Goal: Navigation & Orientation: Find specific page/section

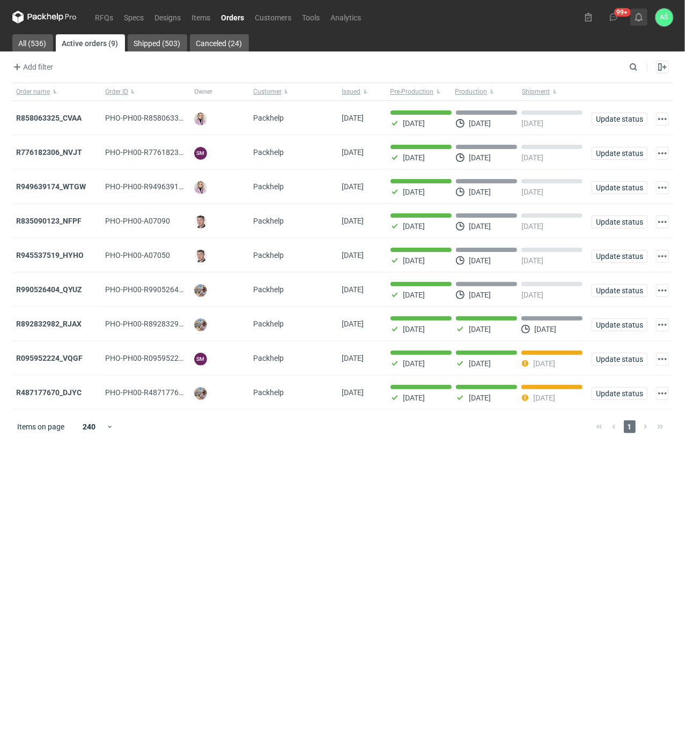
click at [640, 13] on icon at bounding box center [638, 17] width 9 height 9
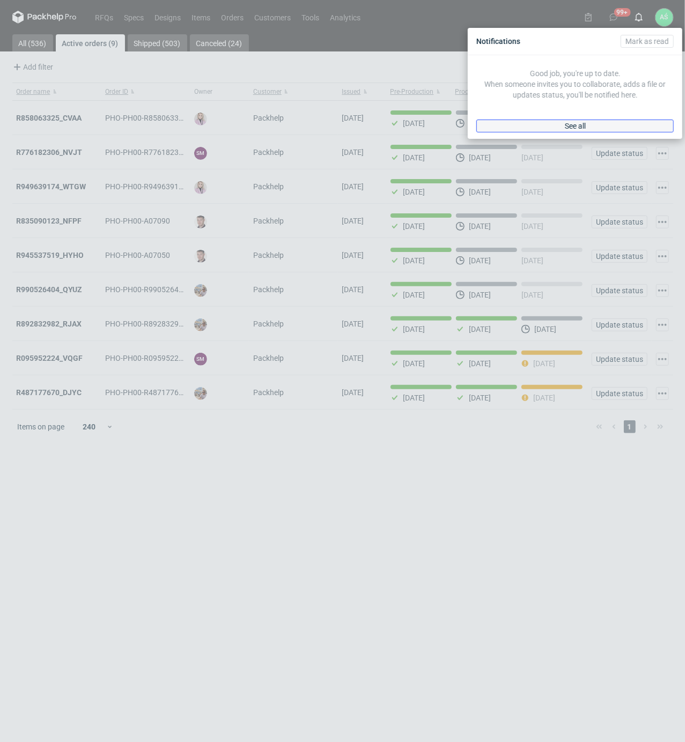
click at [595, 129] on link "See all" at bounding box center [574, 126] width 197 height 13
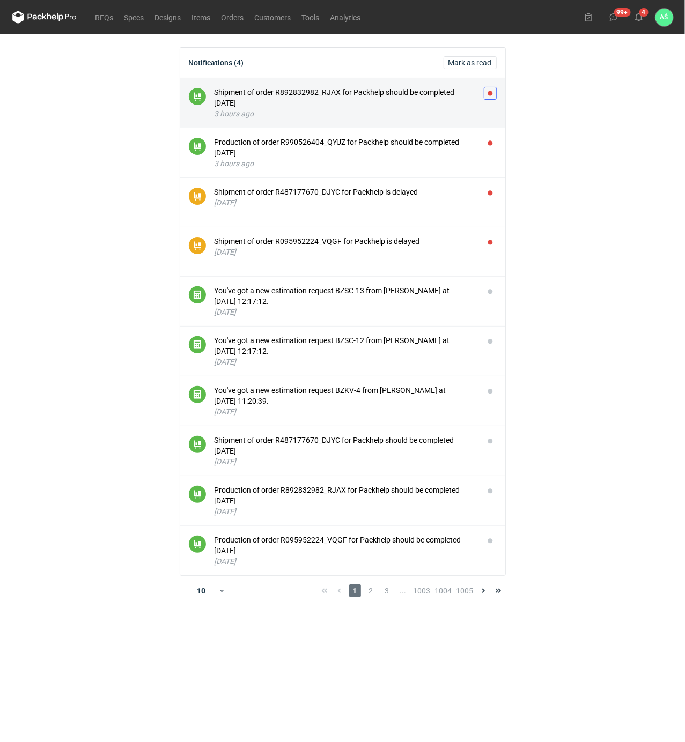
click at [490, 95] on button "button" at bounding box center [490, 93] width 13 height 13
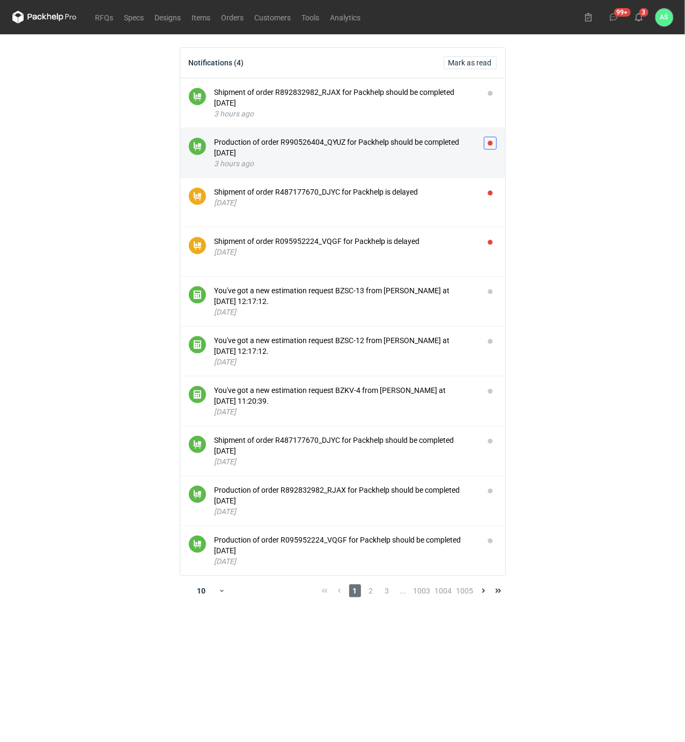
click at [493, 143] on button "button" at bounding box center [490, 143] width 13 height 13
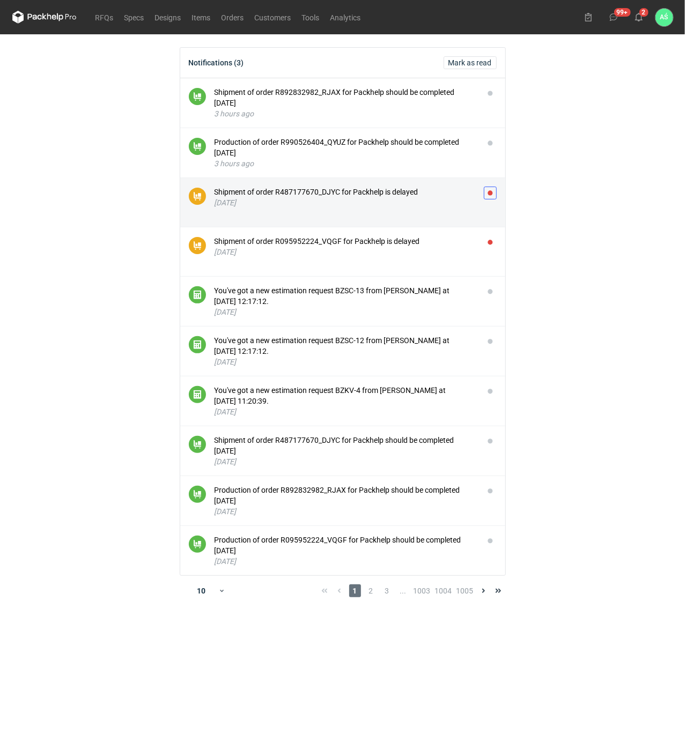
click at [489, 189] on button "button" at bounding box center [490, 193] width 13 height 13
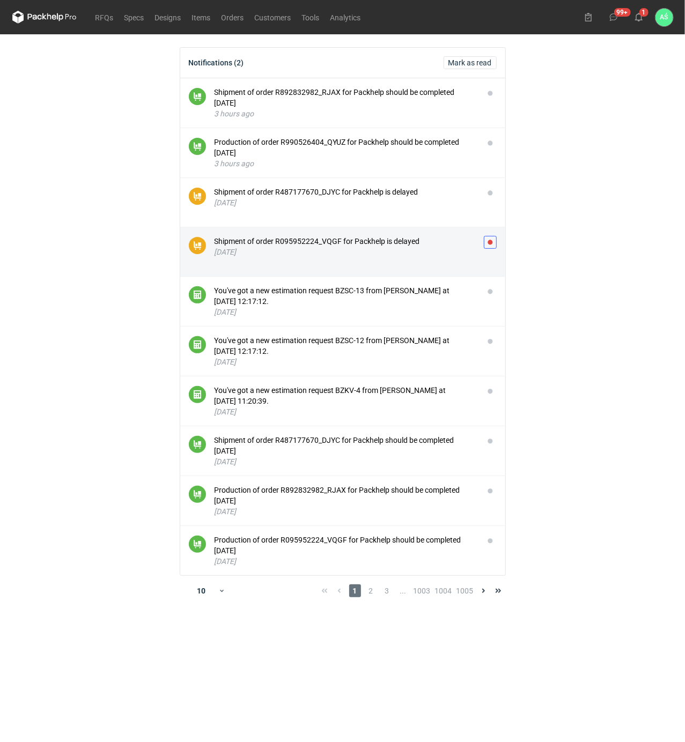
click at [487, 241] on button "button" at bounding box center [490, 242] width 13 height 13
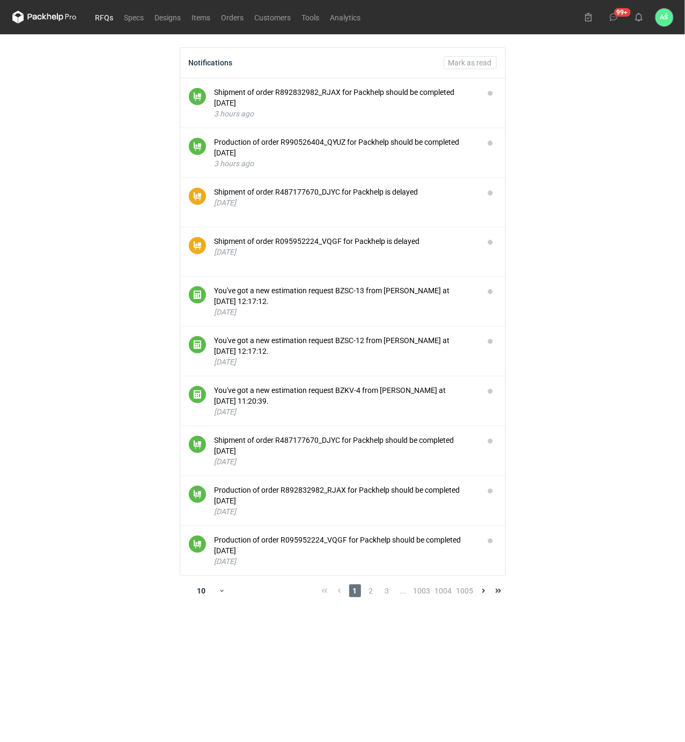
click at [107, 13] on link "RFQs" at bounding box center [104, 17] width 29 height 13
